Goal: Transaction & Acquisition: Book appointment/travel/reservation

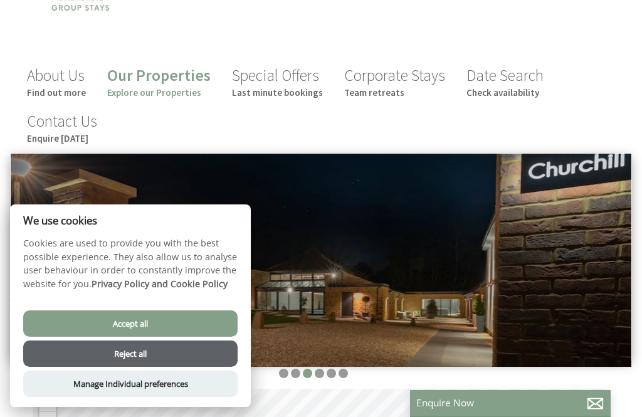
click at [134, 337] on button "Accept all" at bounding box center [130, 323] width 214 height 26
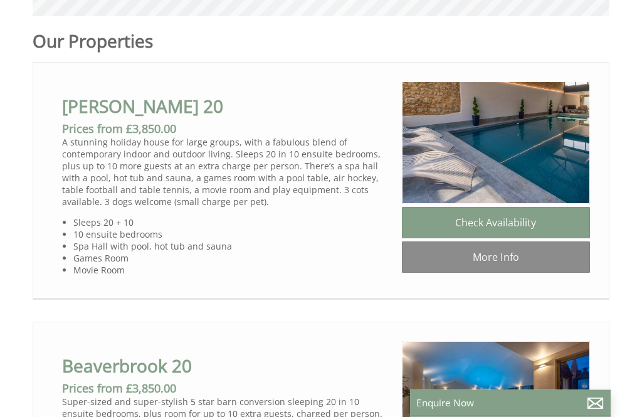
scroll to position [641, 0]
click at [480, 259] on link "More Info" at bounding box center [496, 256] width 188 height 31
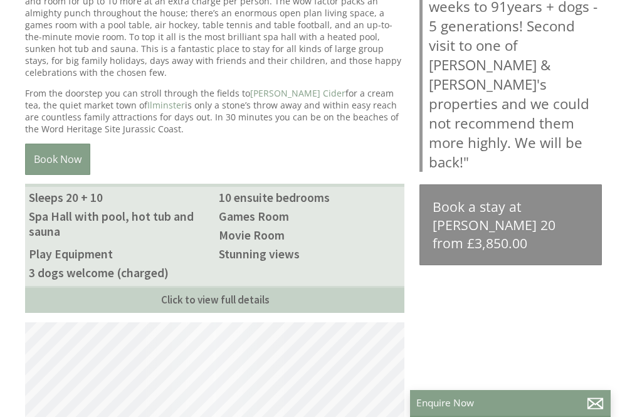
scroll to position [305, 0]
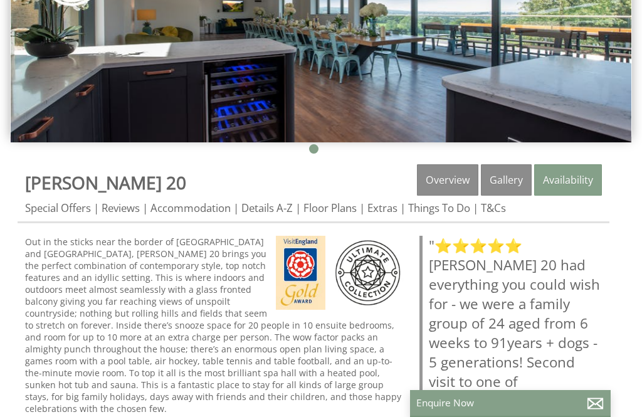
click at [54, 215] on link "Special Offers" at bounding box center [58, 208] width 66 height 14
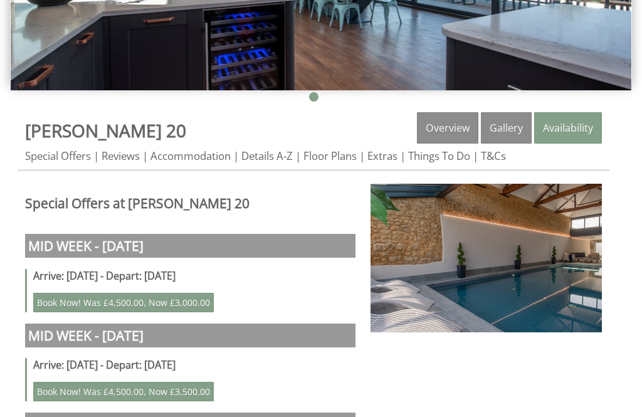
scroll to position [357, 0]
click at [181, 160] on link "Accommodation" at bounding box center [190, 156] width 80 height 14
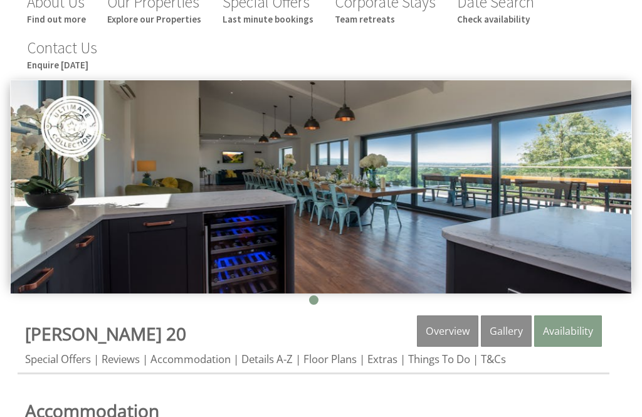
scroll to position [156, 0]
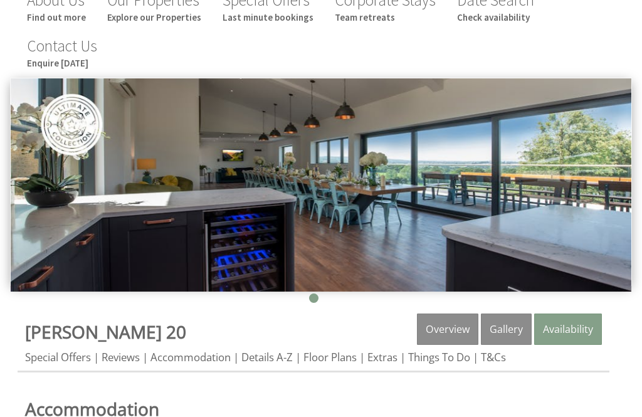
click at [504, 330] on link "Gallery" at bounding box center [506, 328] width 51 height 31
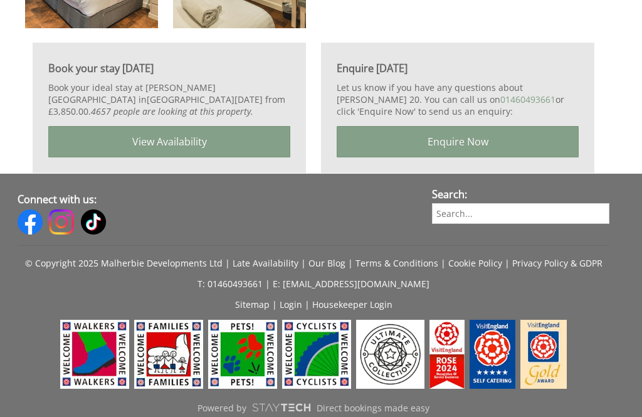
scroll to position [2264, 0]
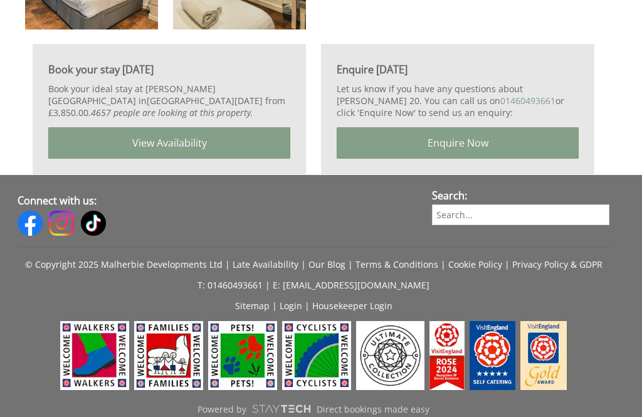
click at [145, 152] on link "View Availability" at bounding box center [169, 142] width 242 height 31
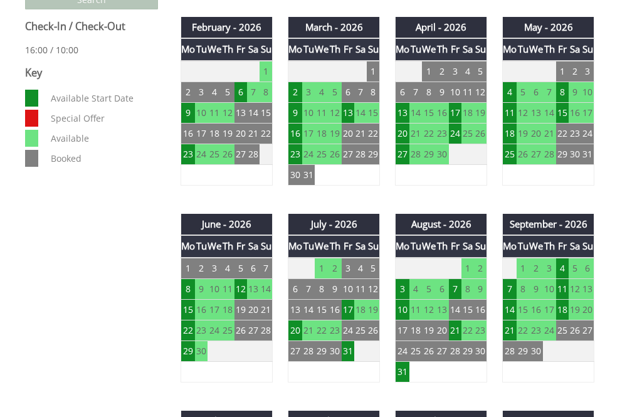
scroll to position [727, 0]
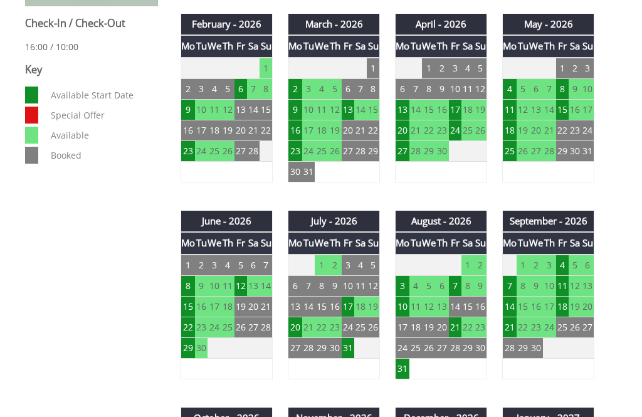
click at [352, 305] on td "17" at bounding box center [348, 306] width 13 height 21
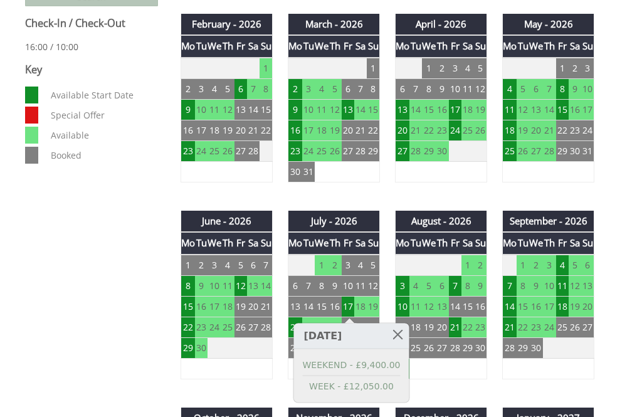
click at [396, 333] on link at bounding box center [398, 334] width 22 height 22
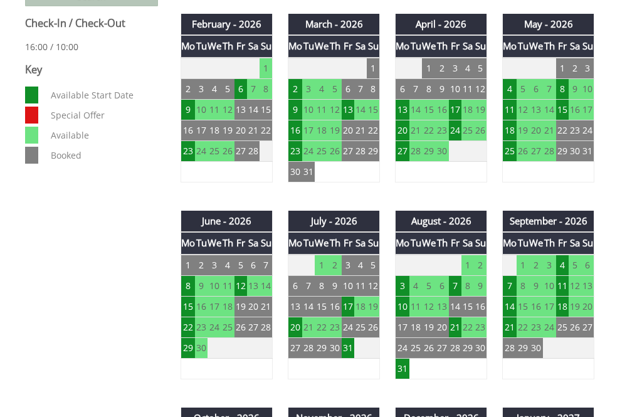
click at [402, 286] on td "3" at bounding box center [403, 285] width 14 height 21
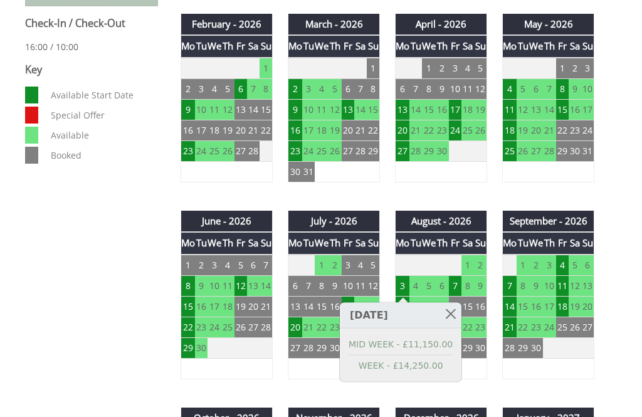
click at [455, 314] on link at bounding box center [450, 314] width 22 height 22
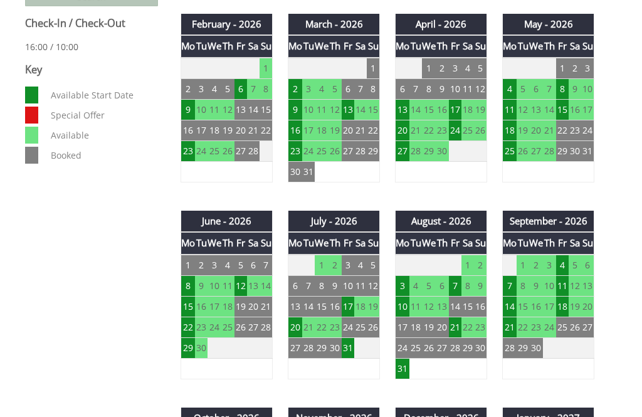
click at [348, 347] on td "31" at bounding box center [348, 347] width 13 height 21
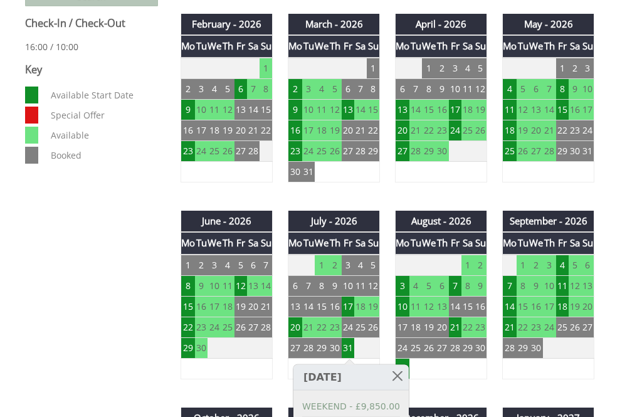
click at [387, 372] on link at bounding box center [398, 376] width 22 height 22
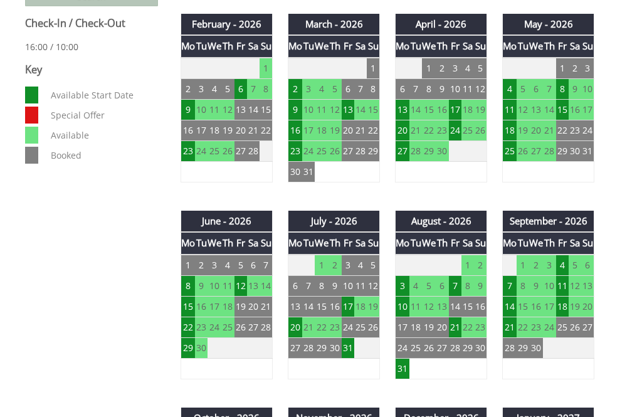
click at [294, 332] on td "20" at bounding box center [295, 327] width 14 height 21
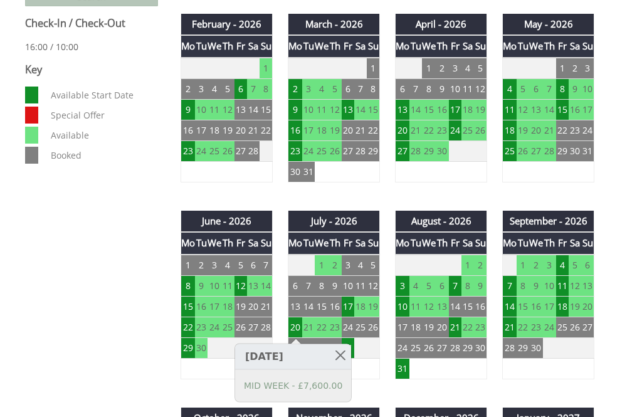
click at [345, 352] on link at bounding box center [340, 355] width 22 height 22
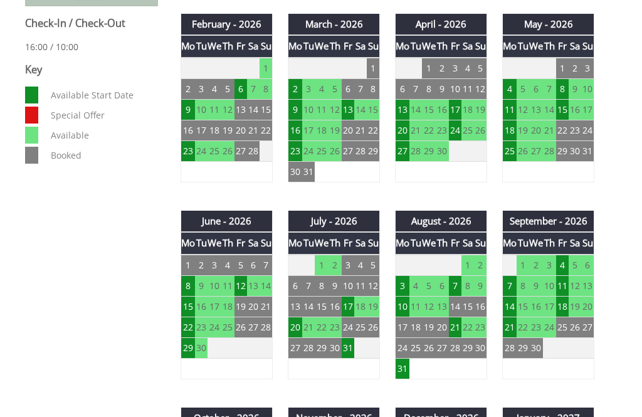
click at [349, 310] on td "17" at bounding box center [348, 306] width 13 height 21
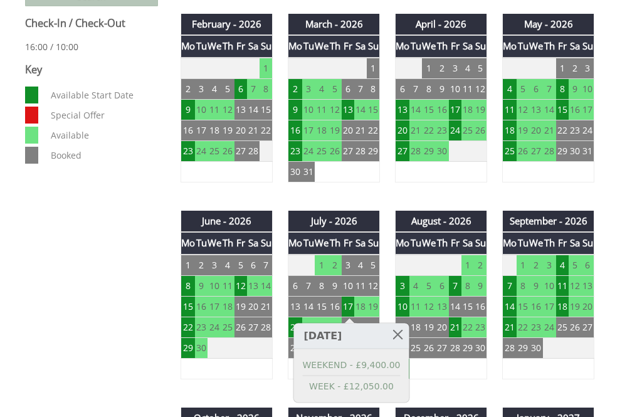
click at [396, 332] on link at bounding box center [398, 334] width 22 height 22
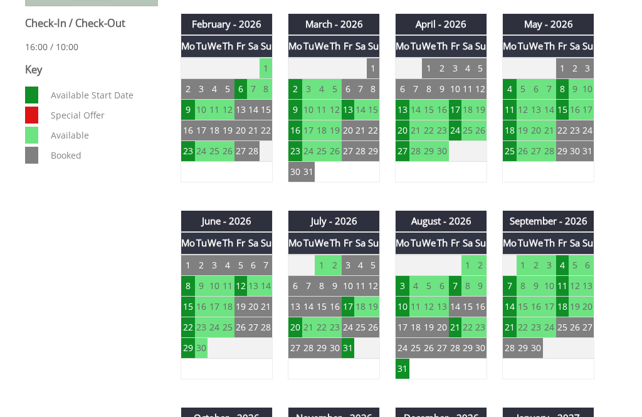
click at [243, 288] on td "12" at bounding box center [240, 285] width 13 height 21
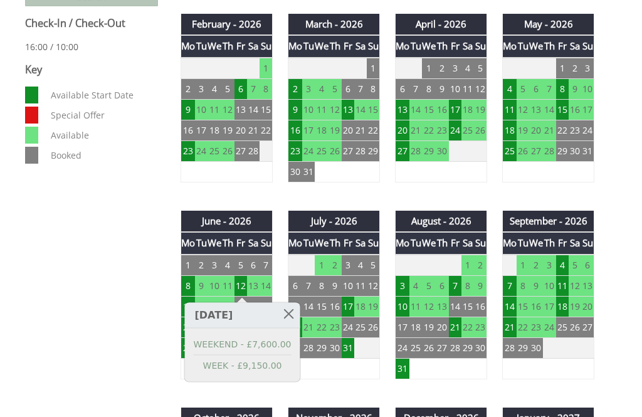
click at [285, 316] on link at bounding box center [289, 314] width 22 height 22
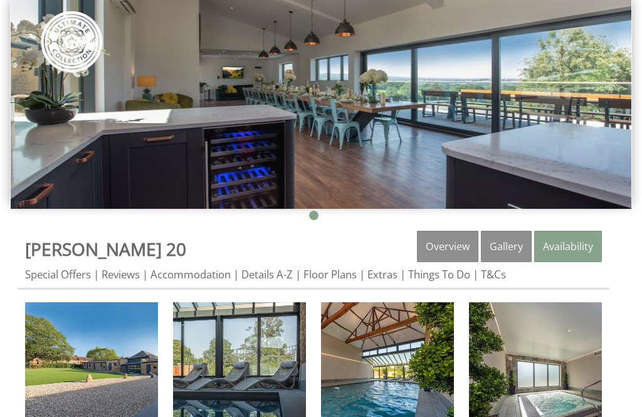
scroll to position [234, 0]
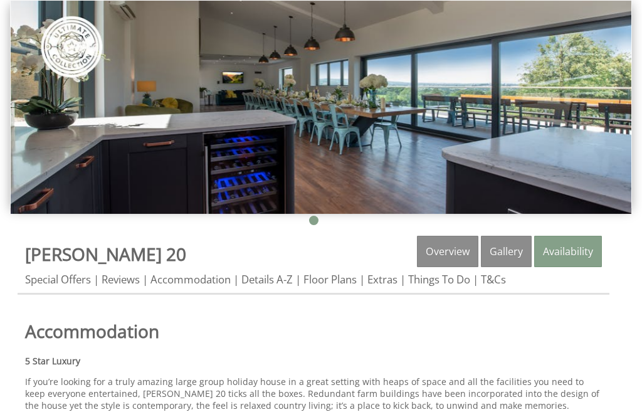
scroll to position [156, 0]
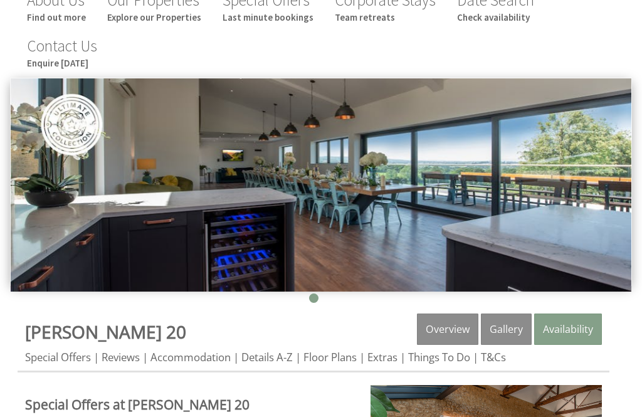
scroll to position [357, 0]
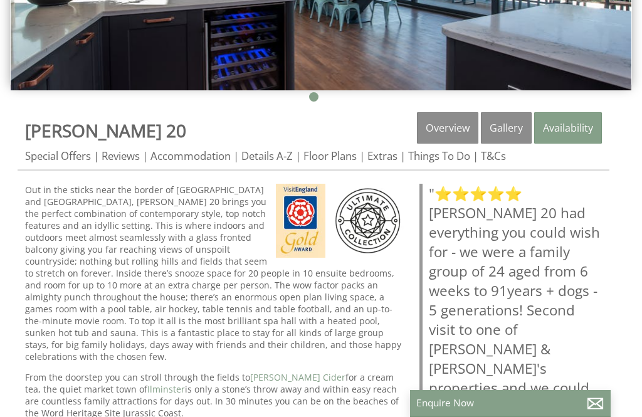
scroll to position [305, 0]
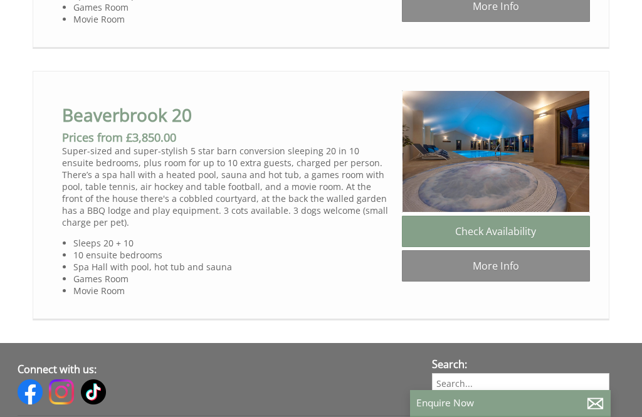
scroll to position [881, 0]
